Goal: Navigation & Orientation: Find specific page/section

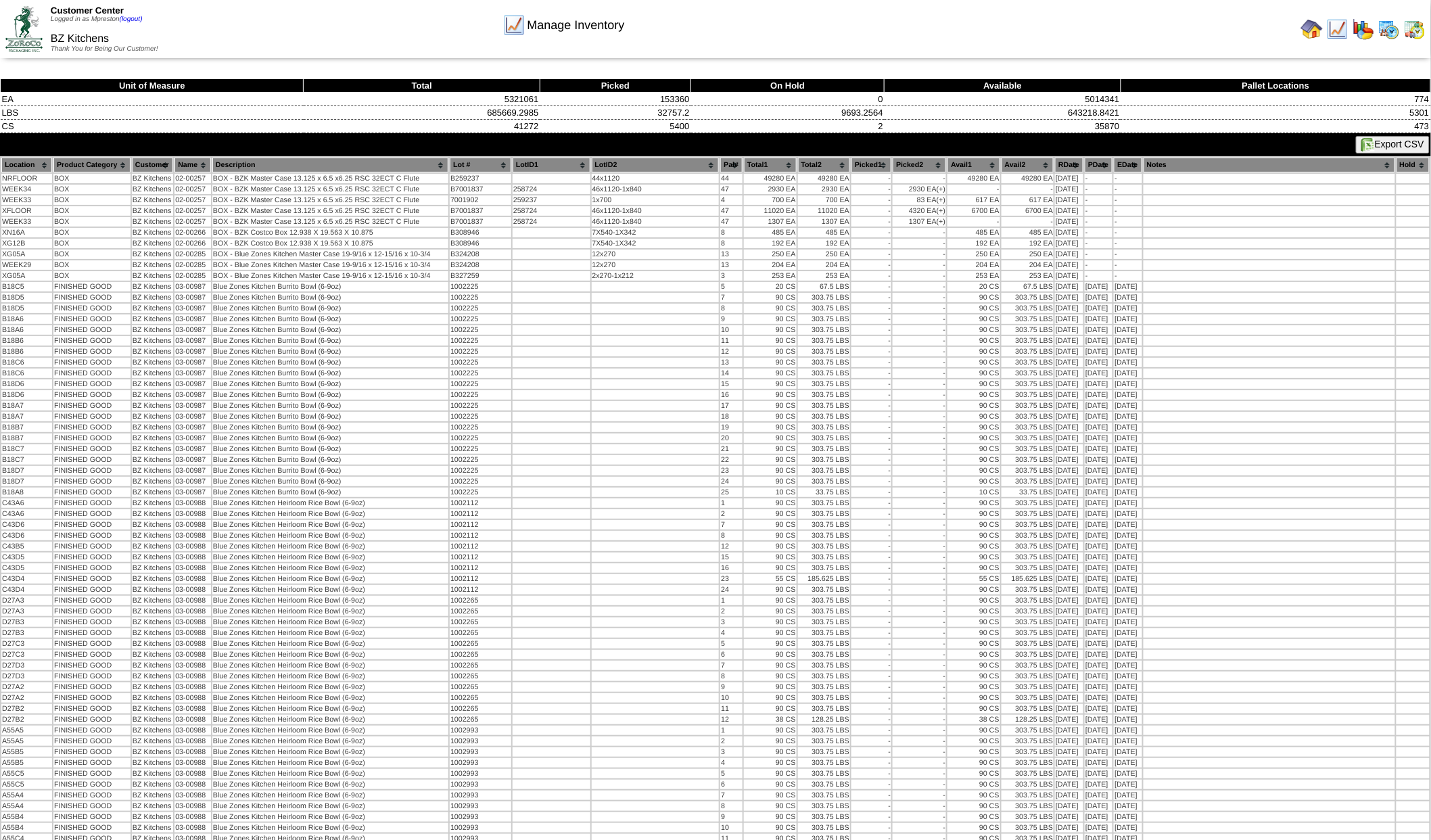
click at [1382, 146] on button "Export CSV" at bounding box center [1393, 144] width 74 height 18
click at [1388, 26] on img at bounding box center [1389, 29] width 21 height 21
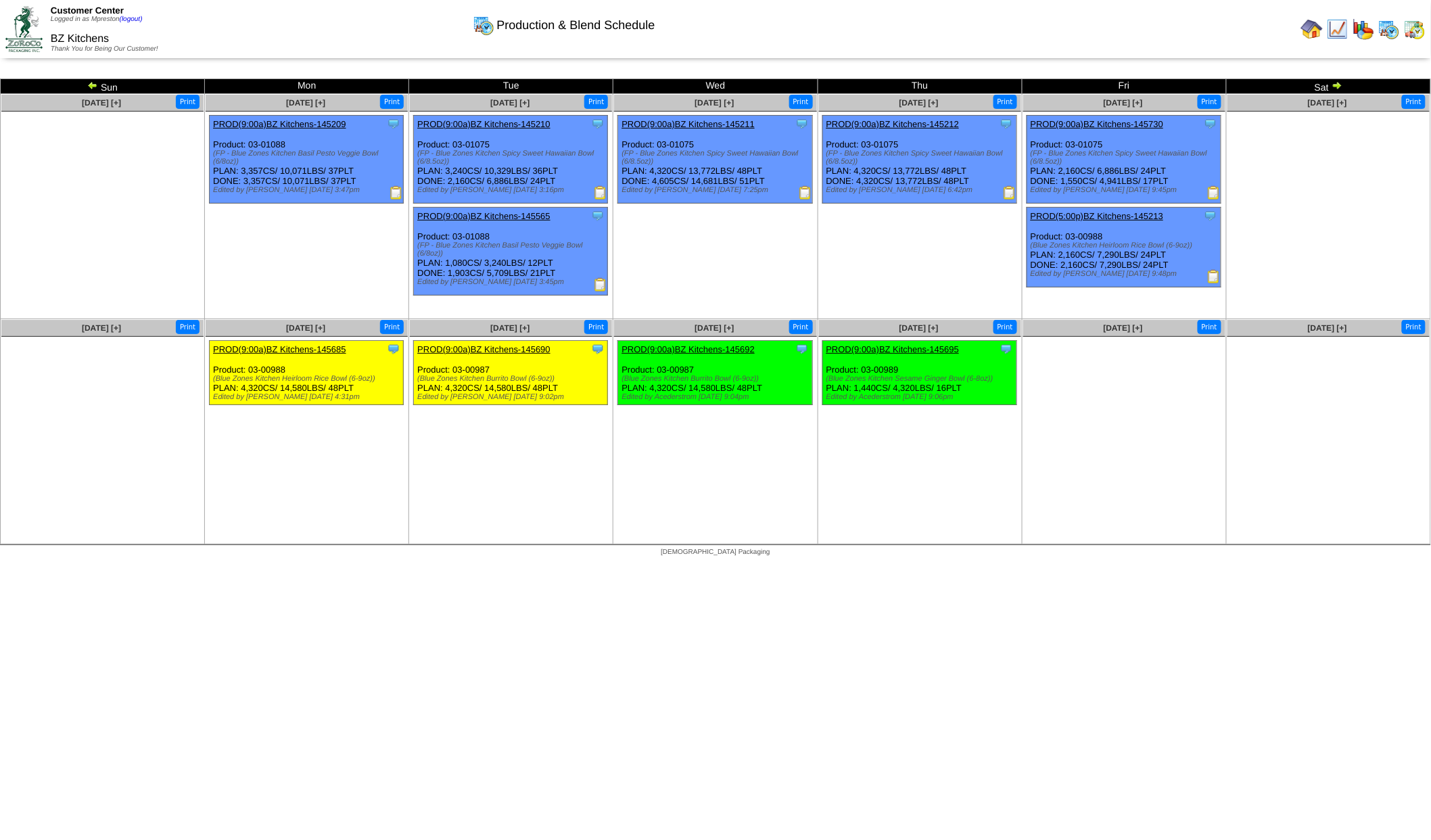
click at [1412, 31] on img at bounding box center [1415, 29] width 21 height 21
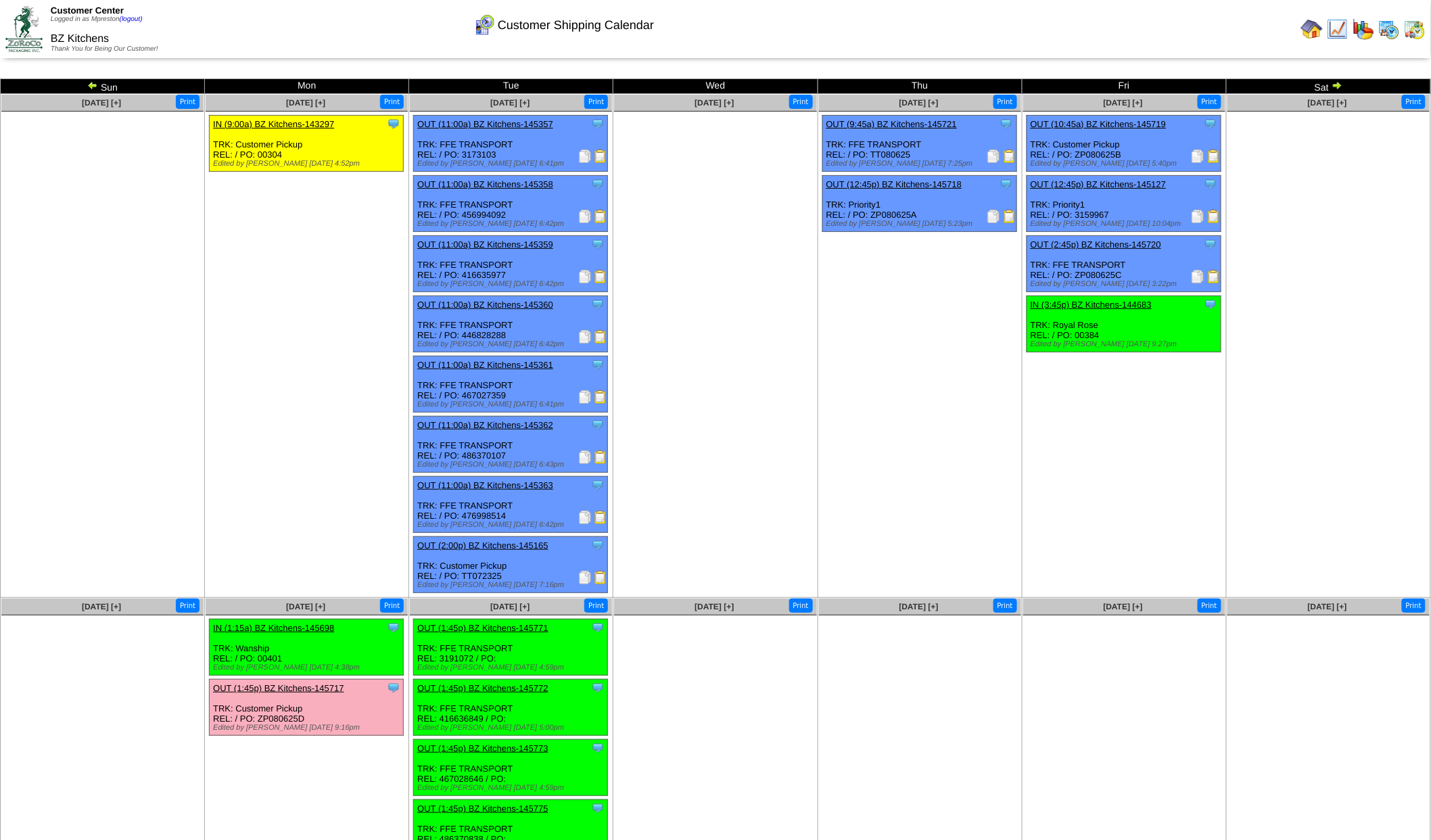
scroll to position [32, 0]
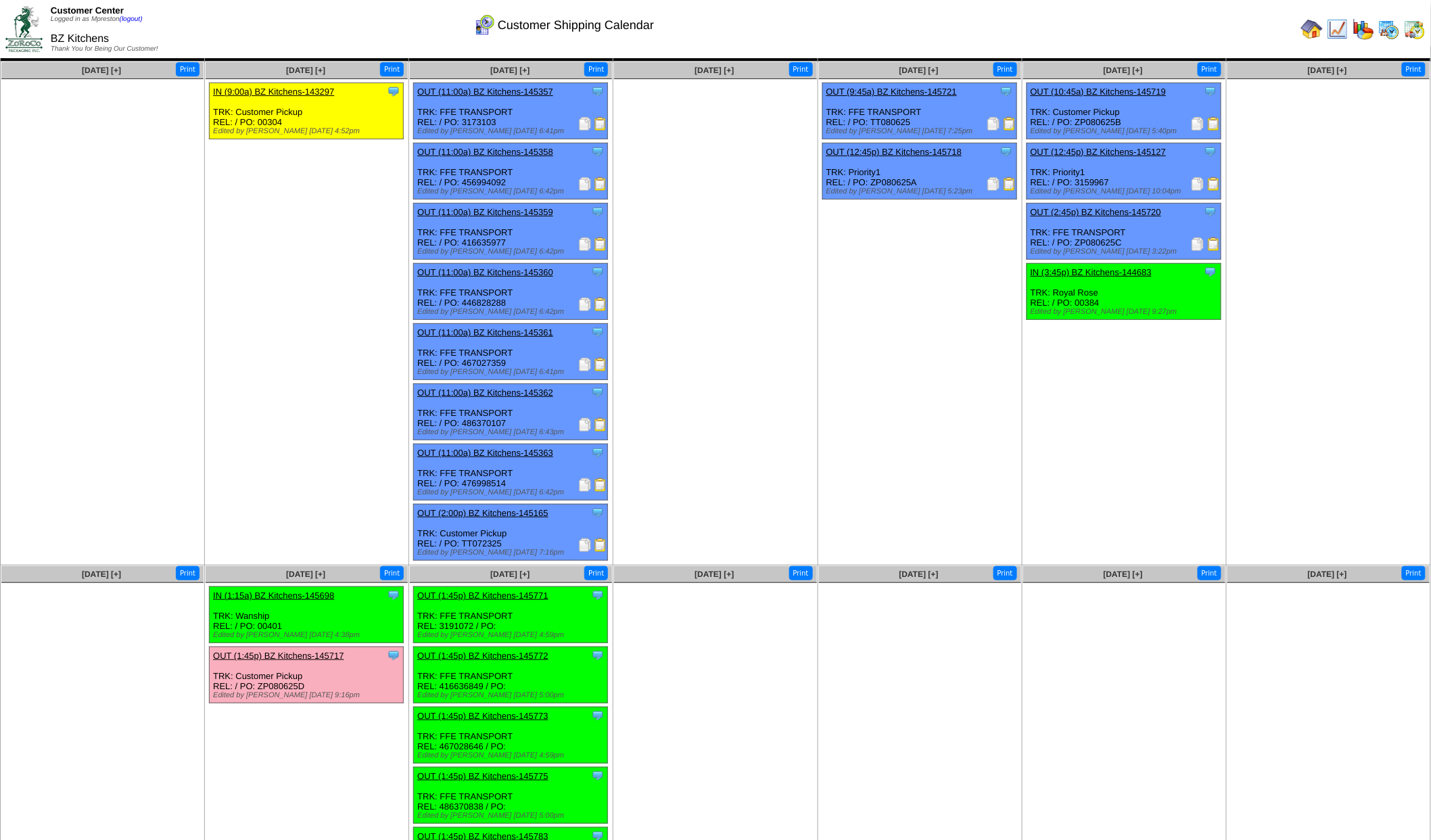
click at [1390, 31] on img at bounding box center [1389, 29] width 21 height 21
